Goal: Task Accomplishment & Management: Complete application form

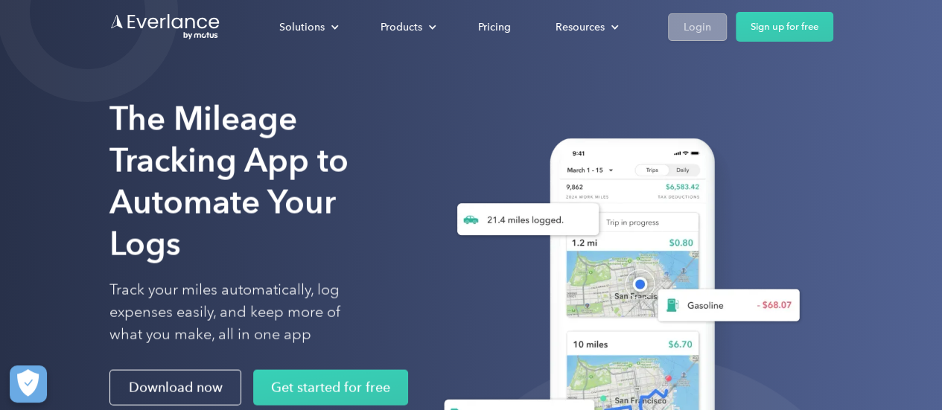
click at [706, 32] on div "Login" at bounding box center [697, 27] width 28 height 19
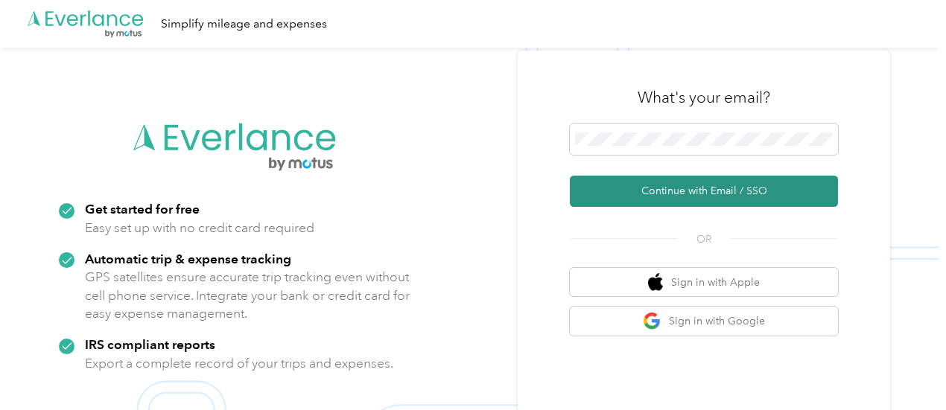
click at [666, 191] on button "Continue with Email / SSO" at bounding box center [704, 191] width 268 height 31
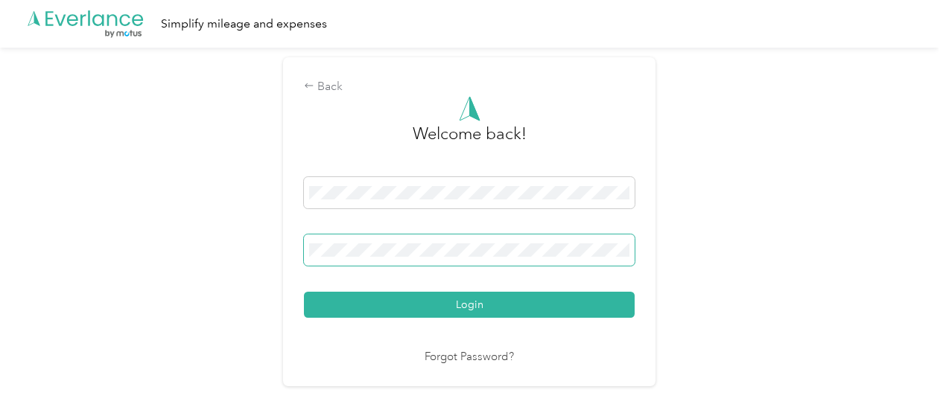
click at [304, 292] on button "Login" at bounding box center [469, 305] width 331 height 26
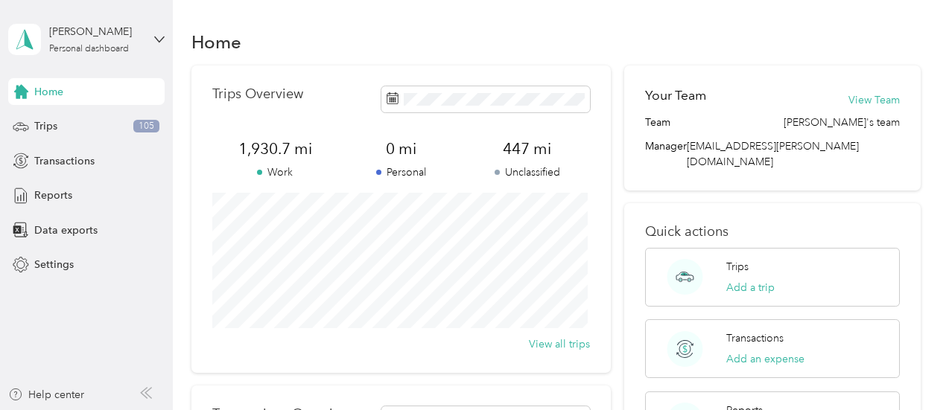
scroll to position [347, 0]
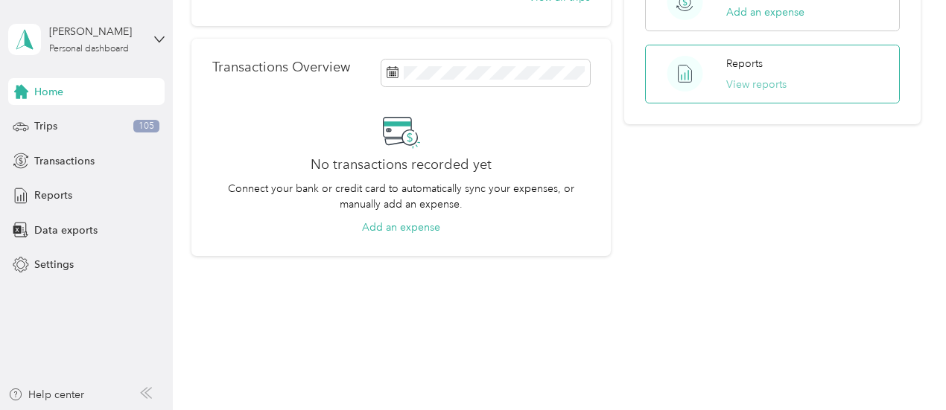
click at [756, 77] on button "View reports" at bounding box center [756, 85] width 60 height 16
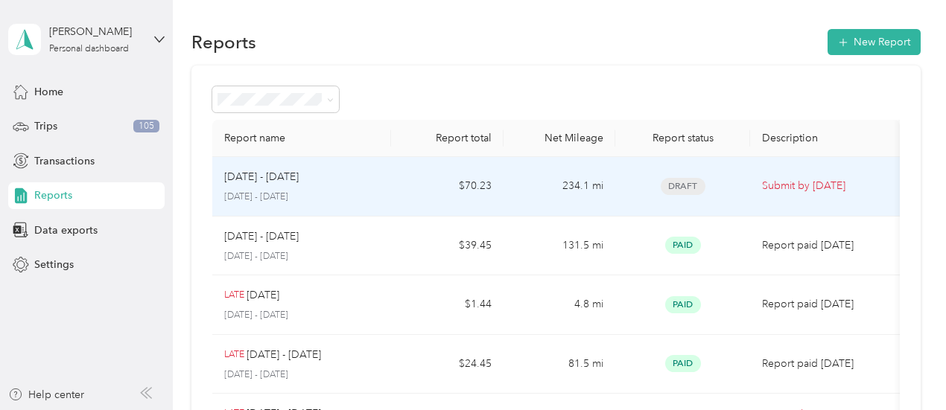
click at [280, 179] on p "[DATE] - [DATE]" at bounding box center [261, 177] width 74 height 16
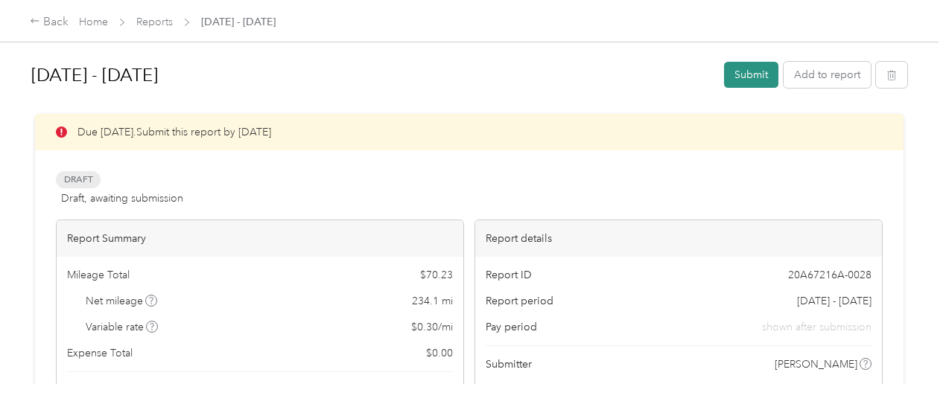
click at [746, 71] on button "Submit" at bounding box center [751, 75] width 54 height 26
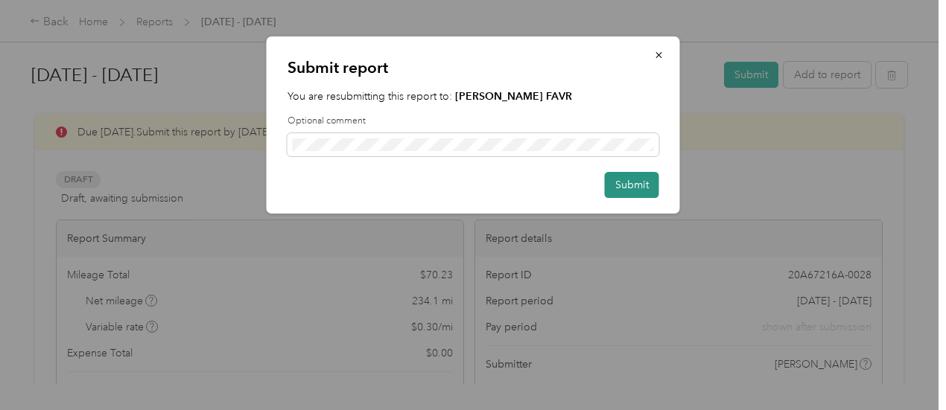
click at [611, 188] on button "Submit" at bounding box center [632, 185] width 54 height 26
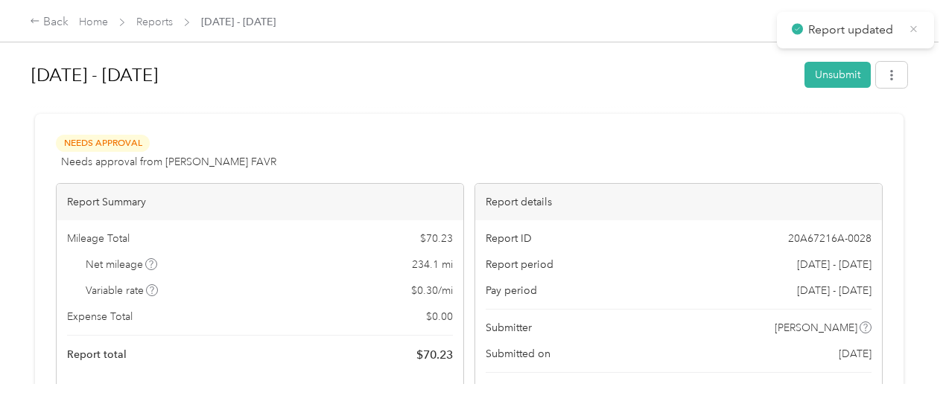
click at [914, 34] on icon at bounding box center [913, 28] width 11 height 13
